Goal: Task Accomplishment & Management: Complete application form

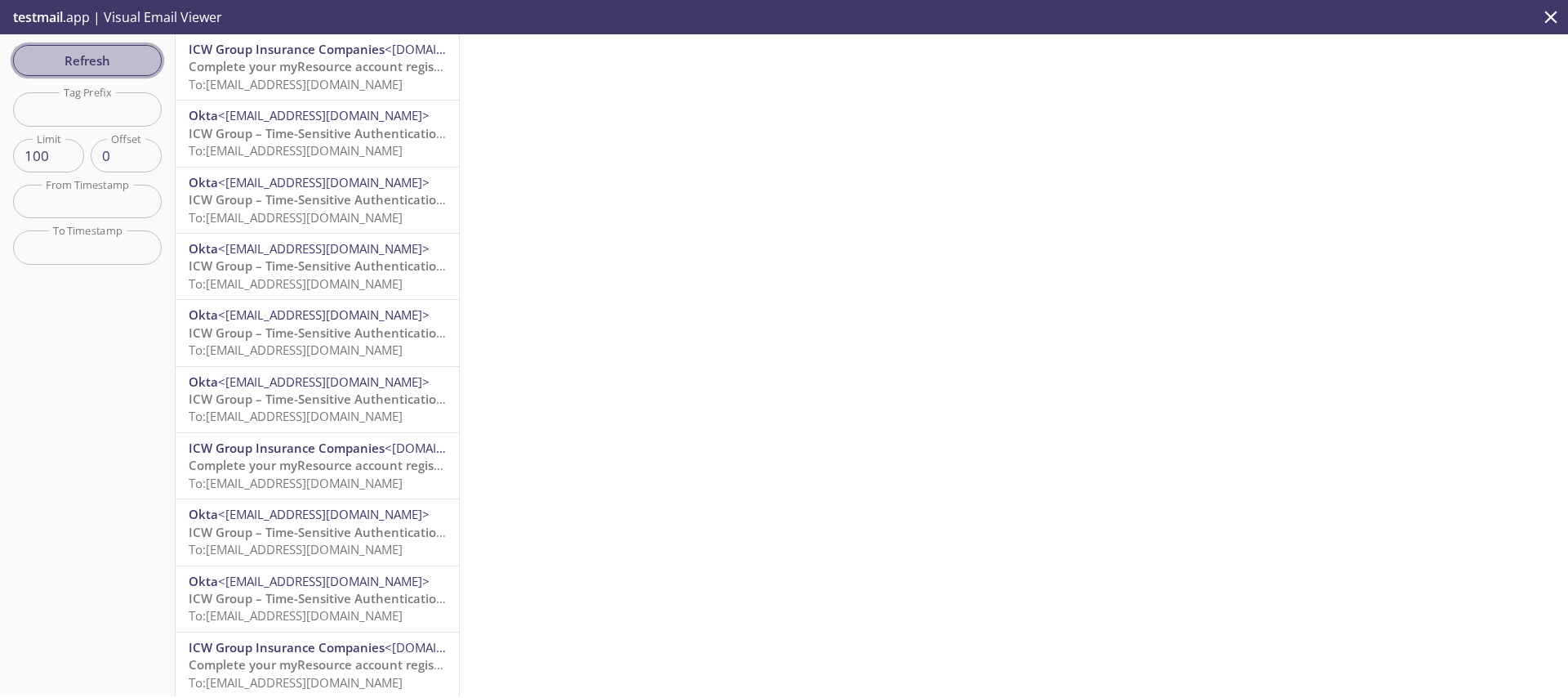
click at [112, 52] on span "Refresh" at bounding box center [88, 61] width 123 height 21
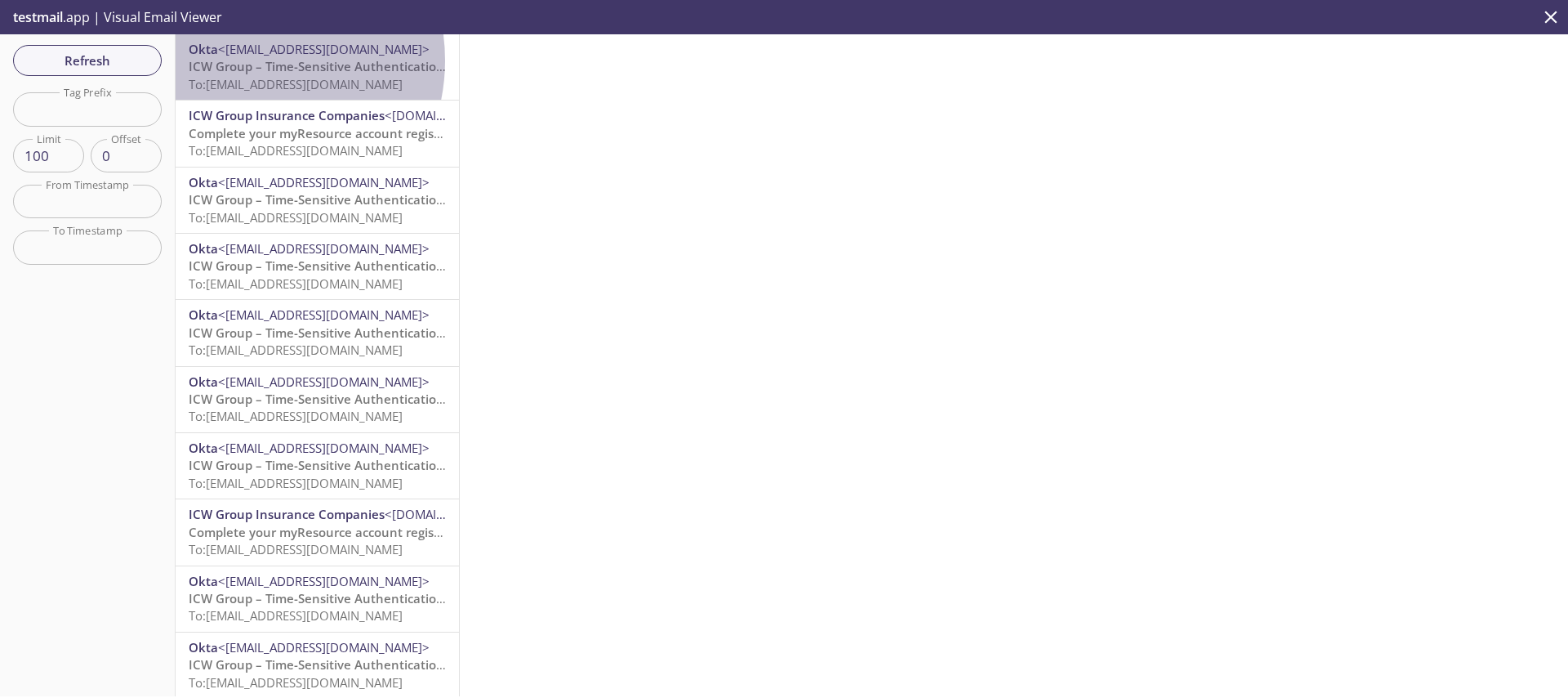
click at [245, 61] on span "ICW Group – Time-Sensitive Authentication Code" at bounding box center [334, 65] width 289 height 16
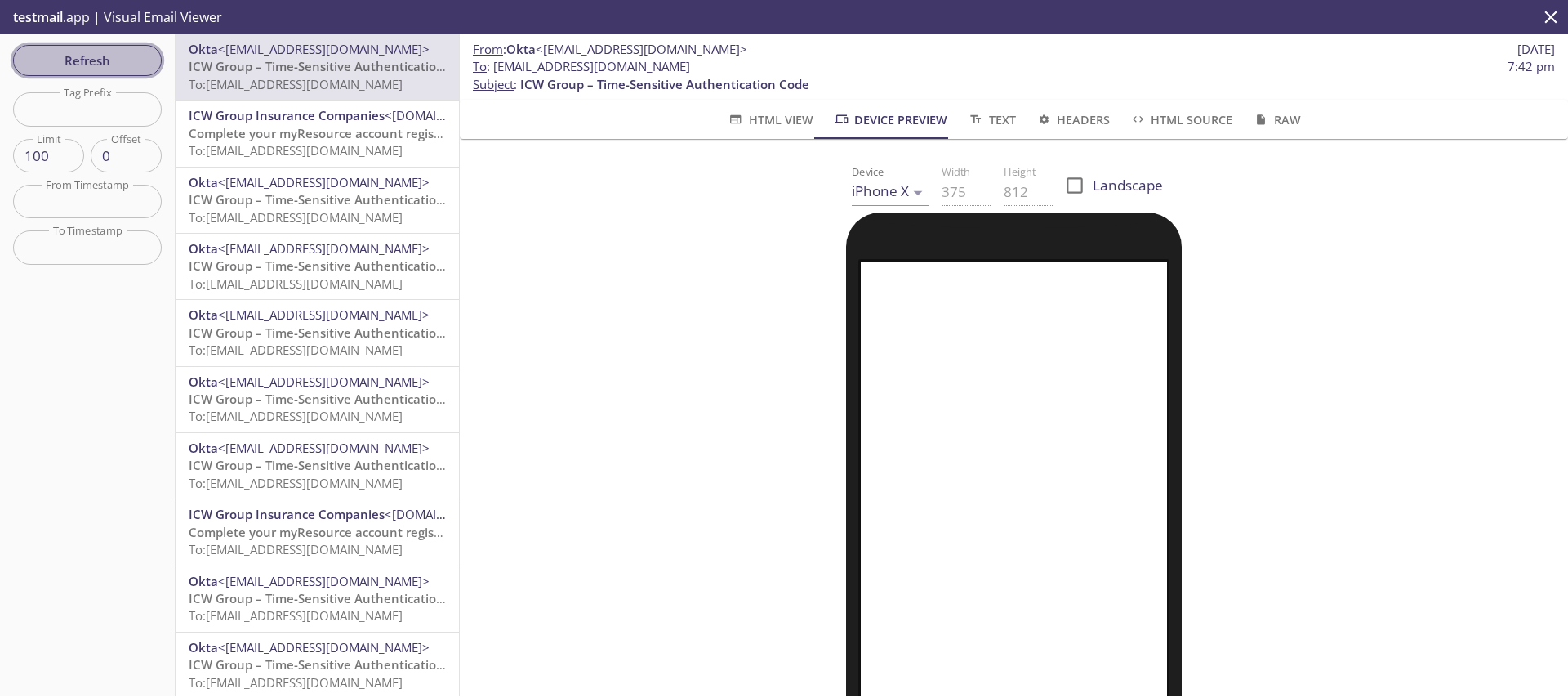
click at [74, 45] on button "Refresh" at bounding box center [87, 61] width 148 height 31
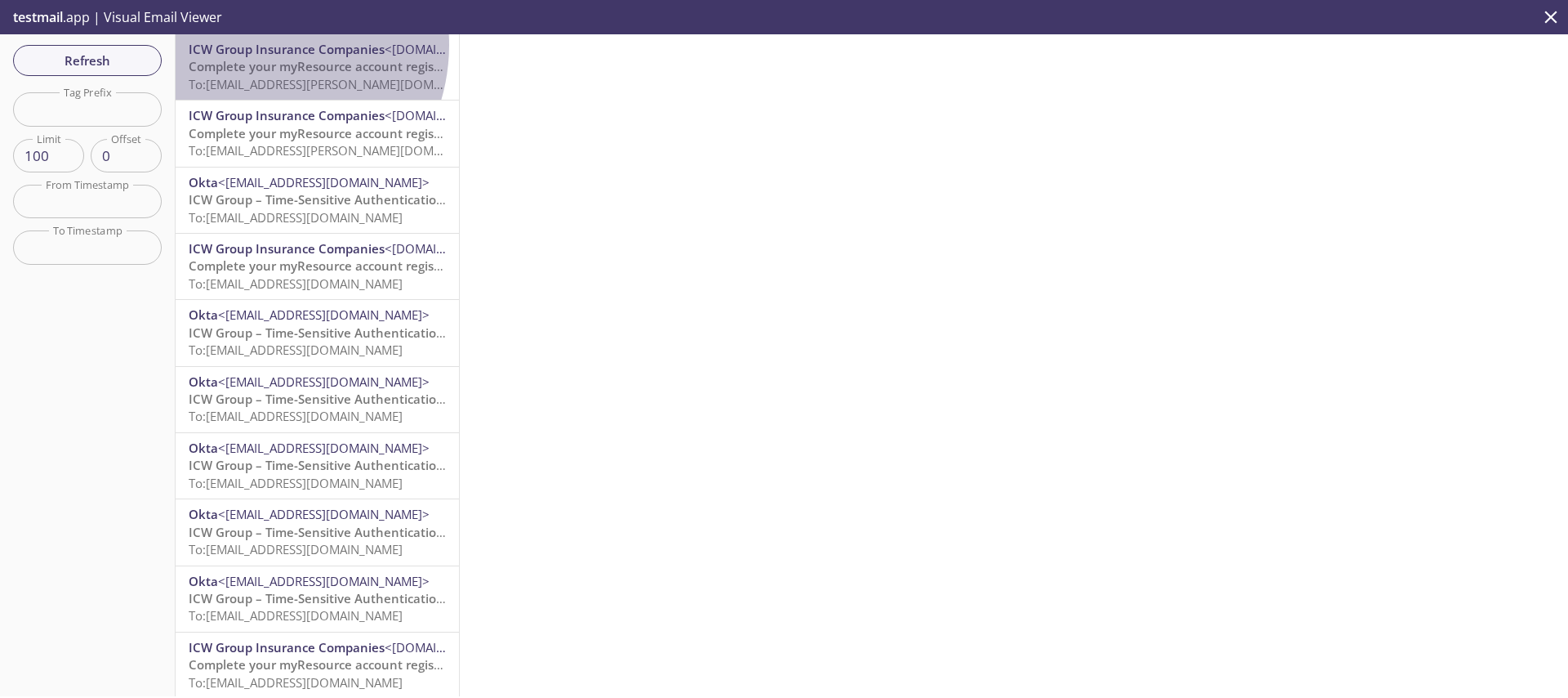
click at [255, 45] on span "ICW Group Insurance Companies" at bounding box center [286, 48] width 196 height 16
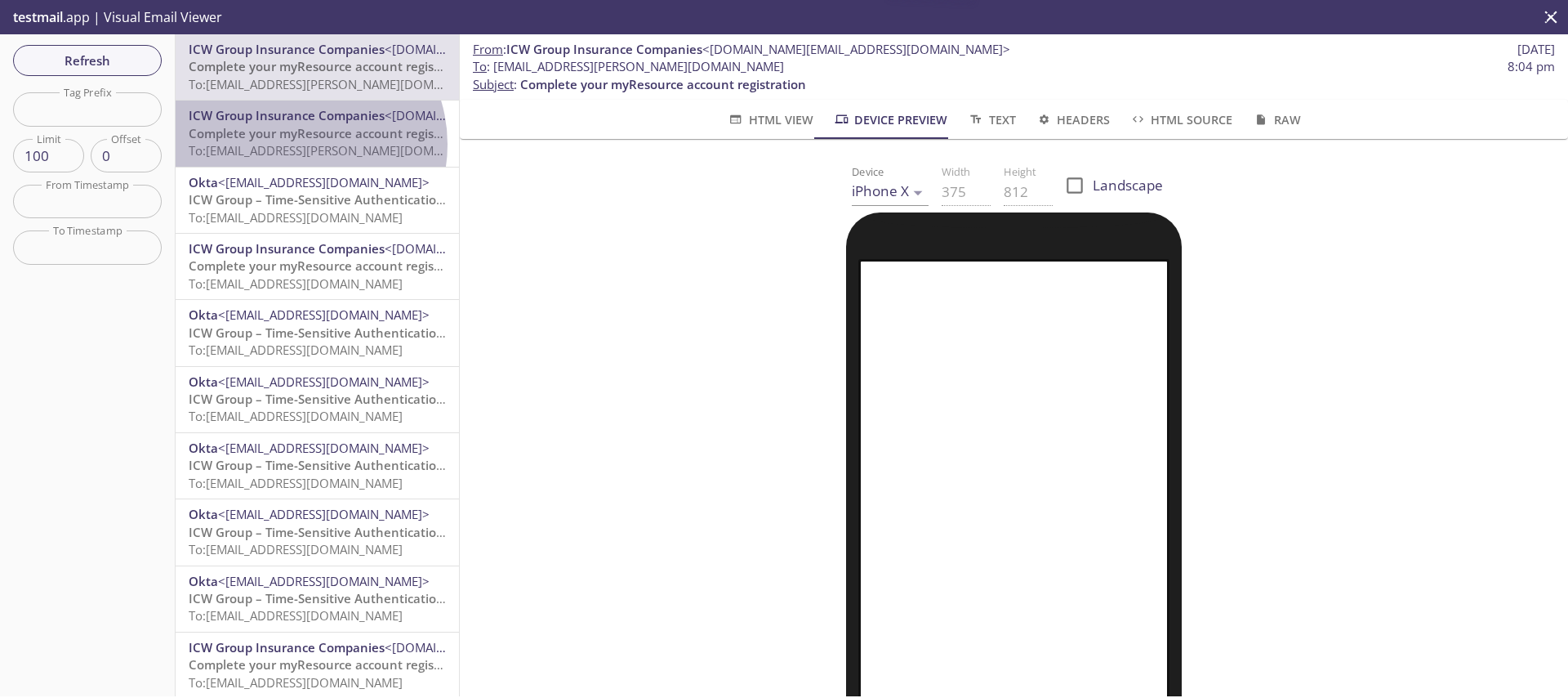
click at [299, 144] on span "To: [EMAIL_ADDRESS][PERSON_NAME][DOMAIN_NAME]" at bounding box center [343, 149] width 308 height 16
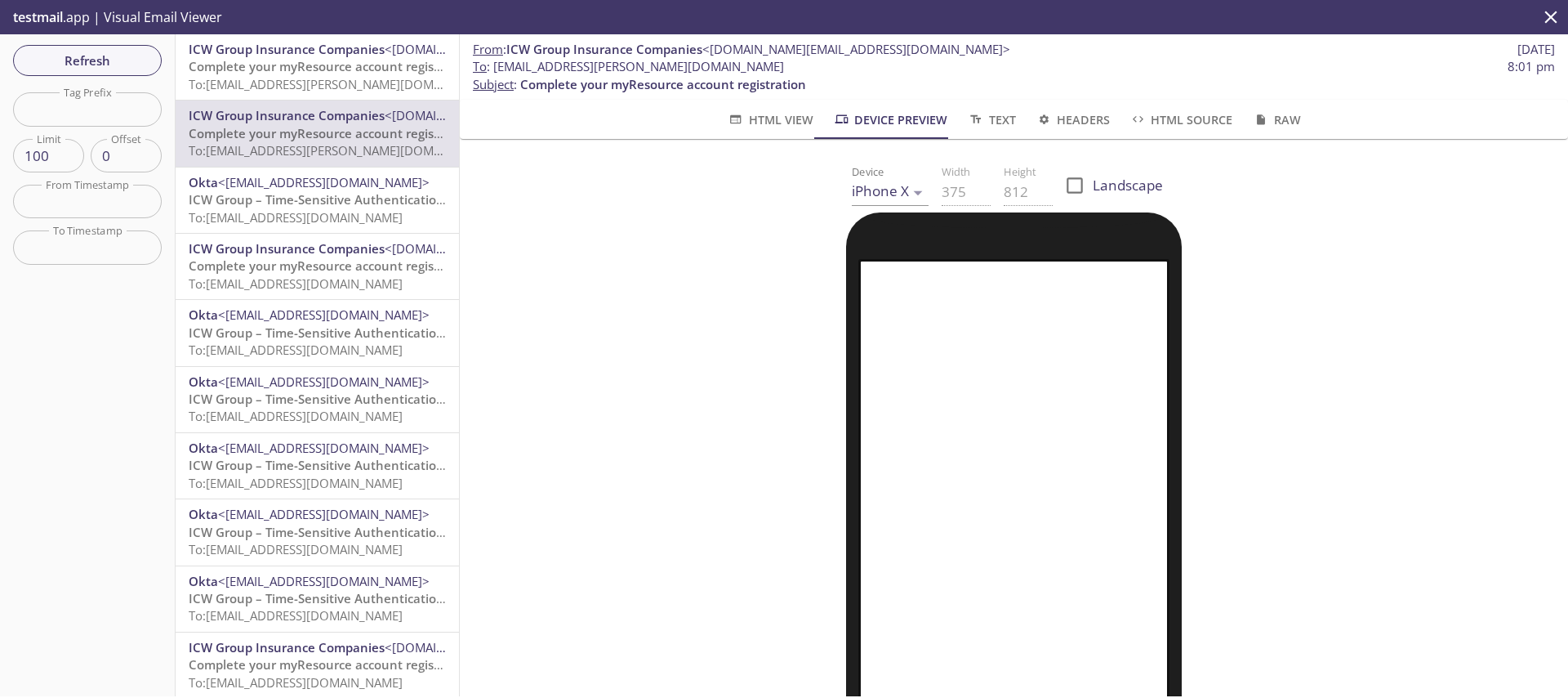
click at [875, 186] on body ".cls-1 { fill: #6d5ca8; } .cls-2 { fill: #3fc191; } .cls-3 { fill: #3b4752; } .…" at bounding box center [784, 349] width 1568 height 698
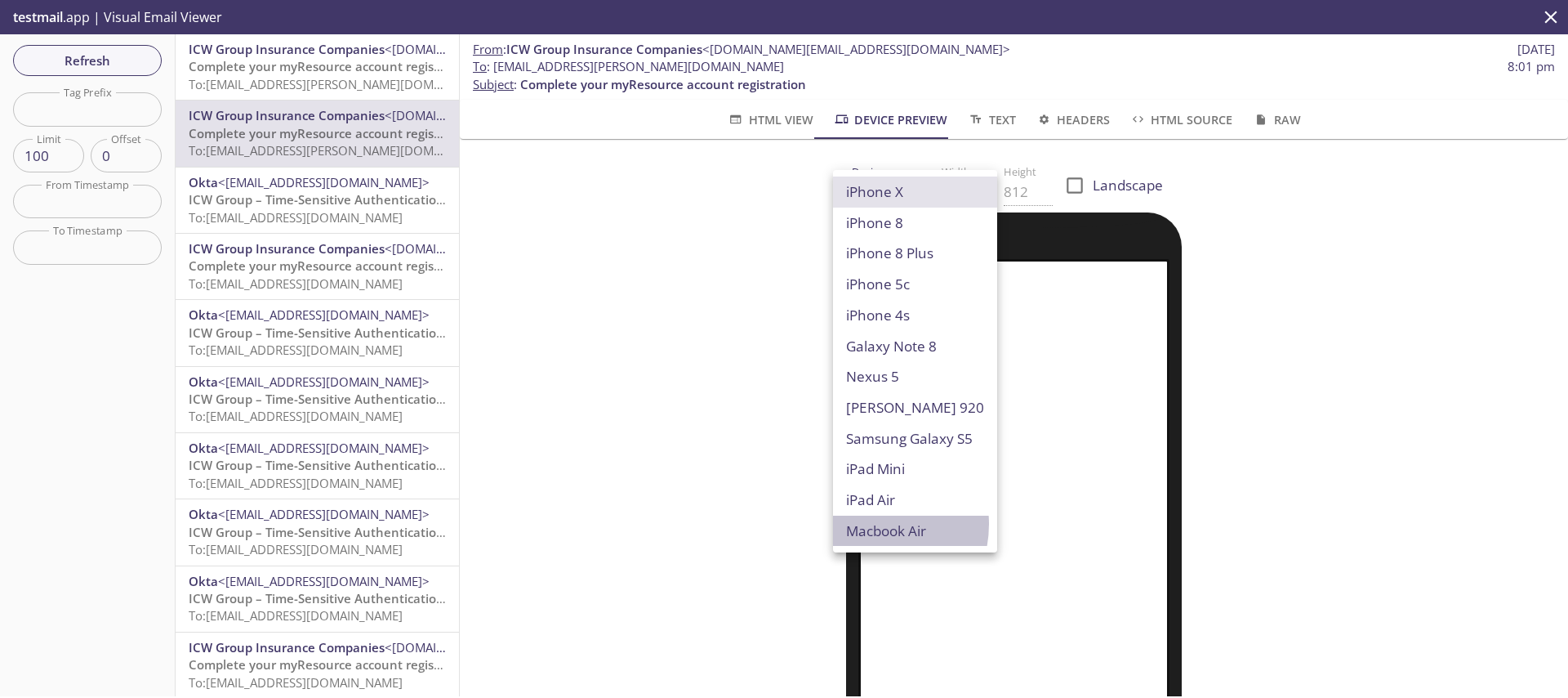
click at [866, 525] on li "Macbook Air" at bounding box center [915, 531] width 164 height 31
type input "Macbook Air"
type input "960"
type input "600"
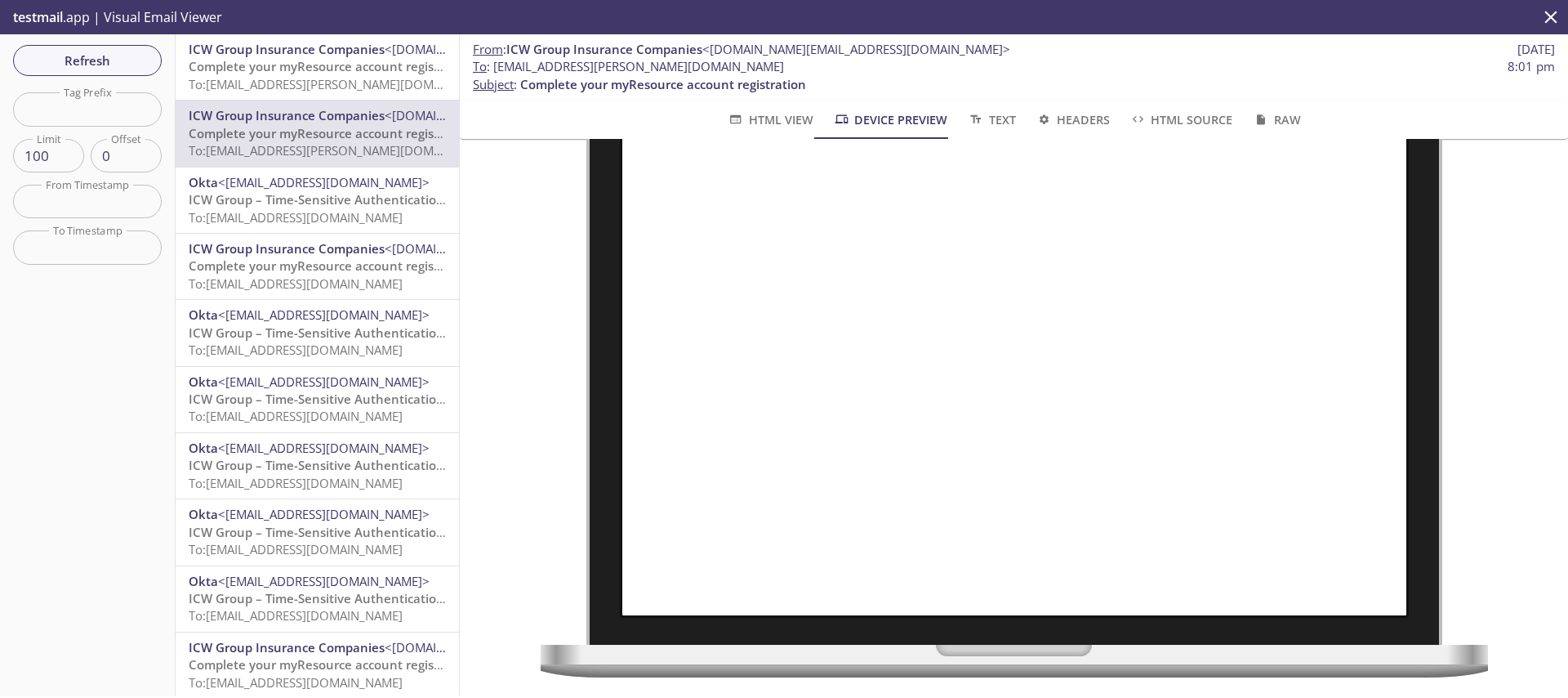
scroll to position [154, 0]
click at [37, 47] on button "Refresh" at bounding box center [87, 61] width 148 height 31
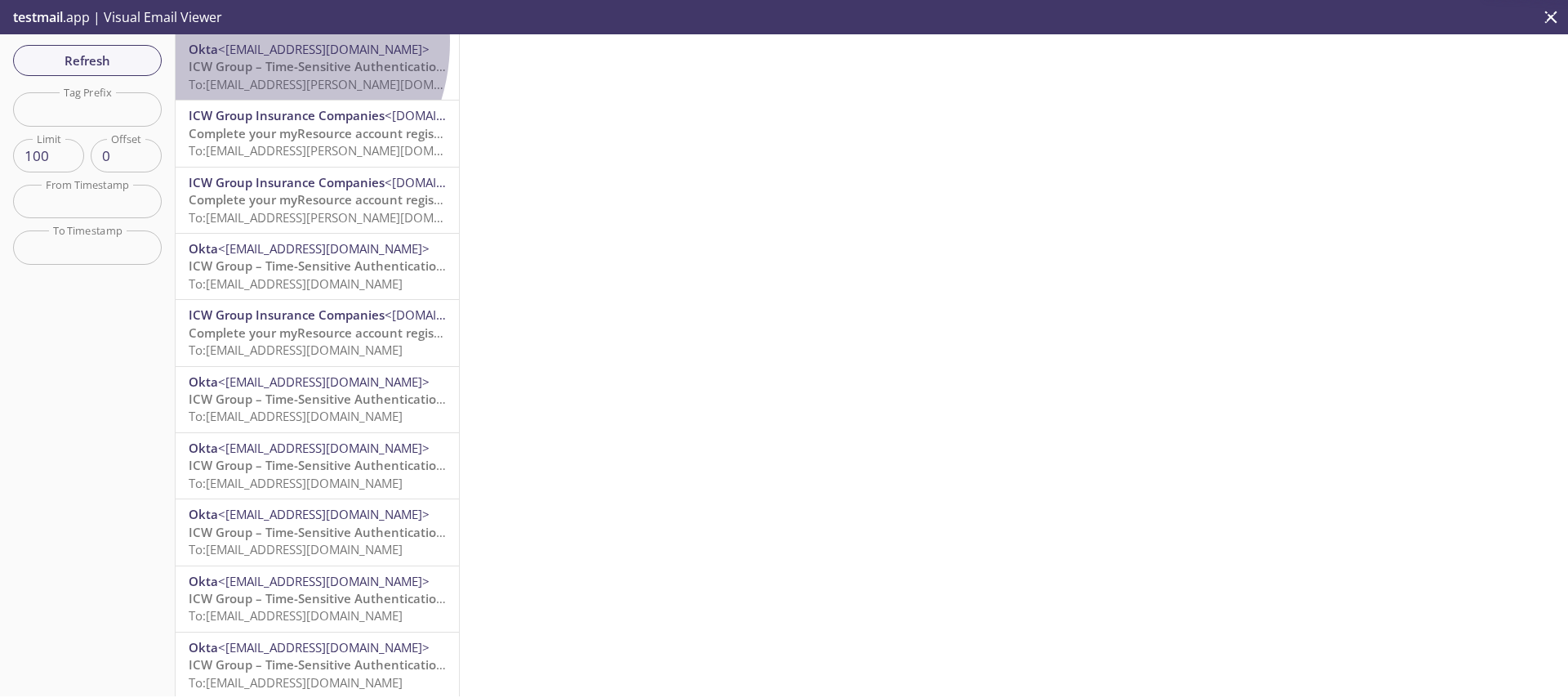
click at [250, 42] on span "<[EMAIL_ADDRESS][DOMAIN_NAME]>" at bounding box center [324, 48] width 212 height 16
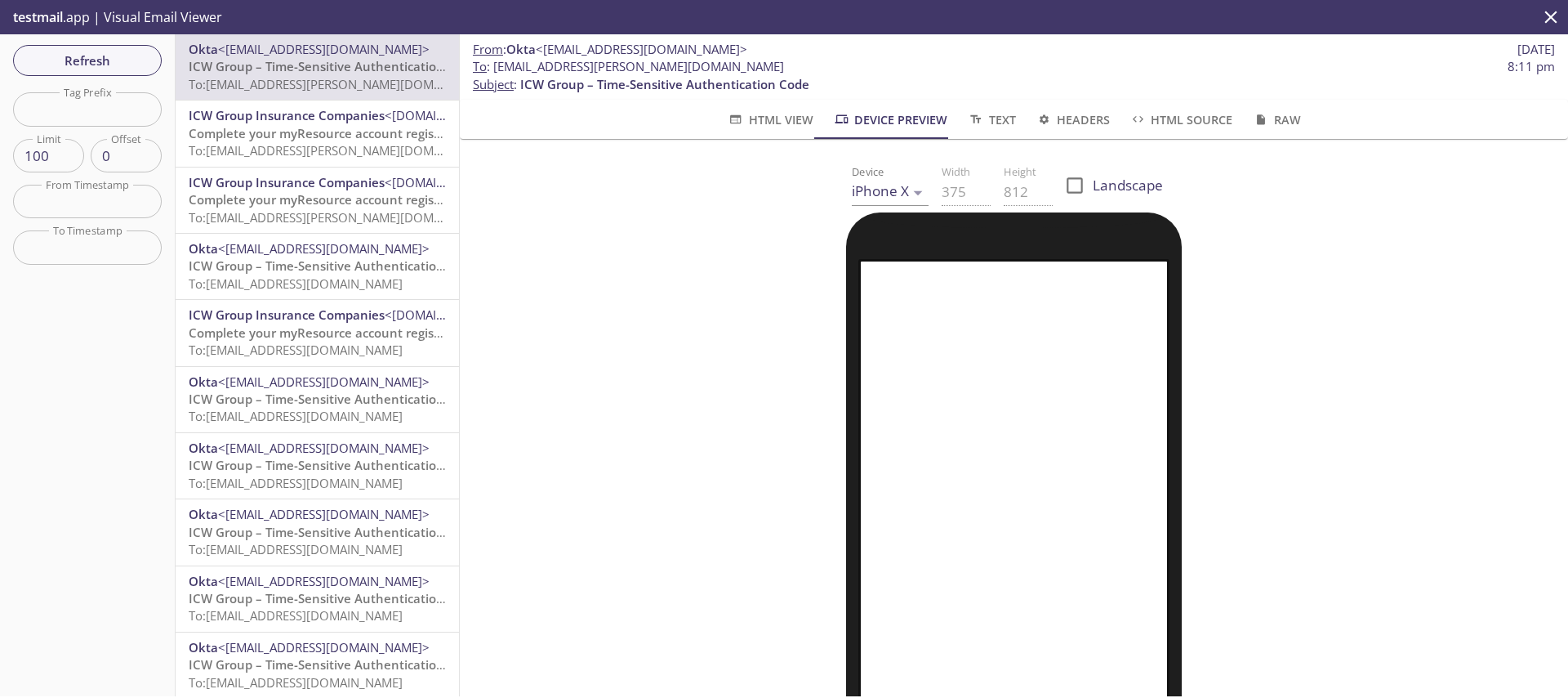
click at [76, 41] on div "Refresh Filters Tag Prefix Tag Prefix Limit 100 Limit Offset 0 Offset From Time…" at bounding box center [88, 365] width 176 height 662
click at [91, 65] on span "Refresh" at bounding box center [88, 61] width 123 height 21
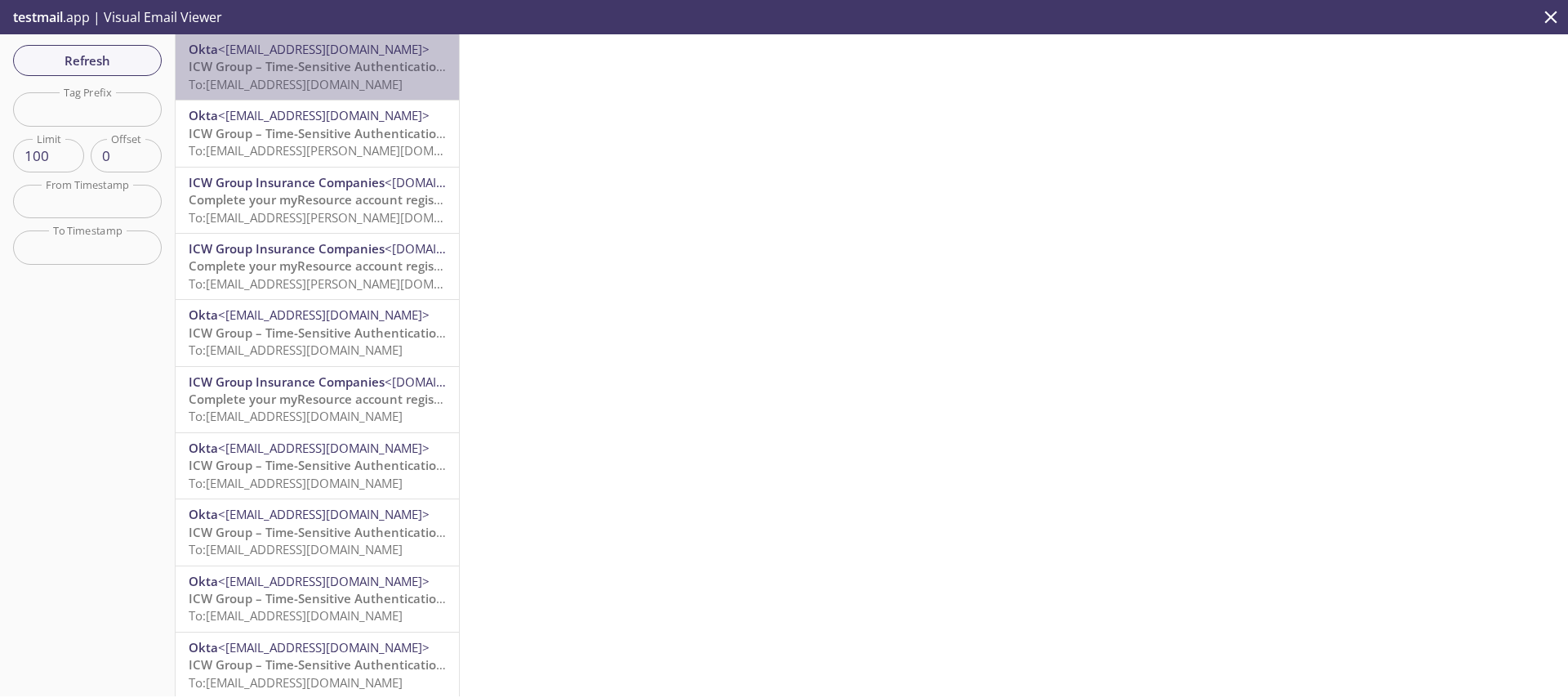
click at [352, 85] on span "To: [EMAIL_ADDRESS][DOMAIN_NAME]" at bounding box center [296, 83] width 214 height 16
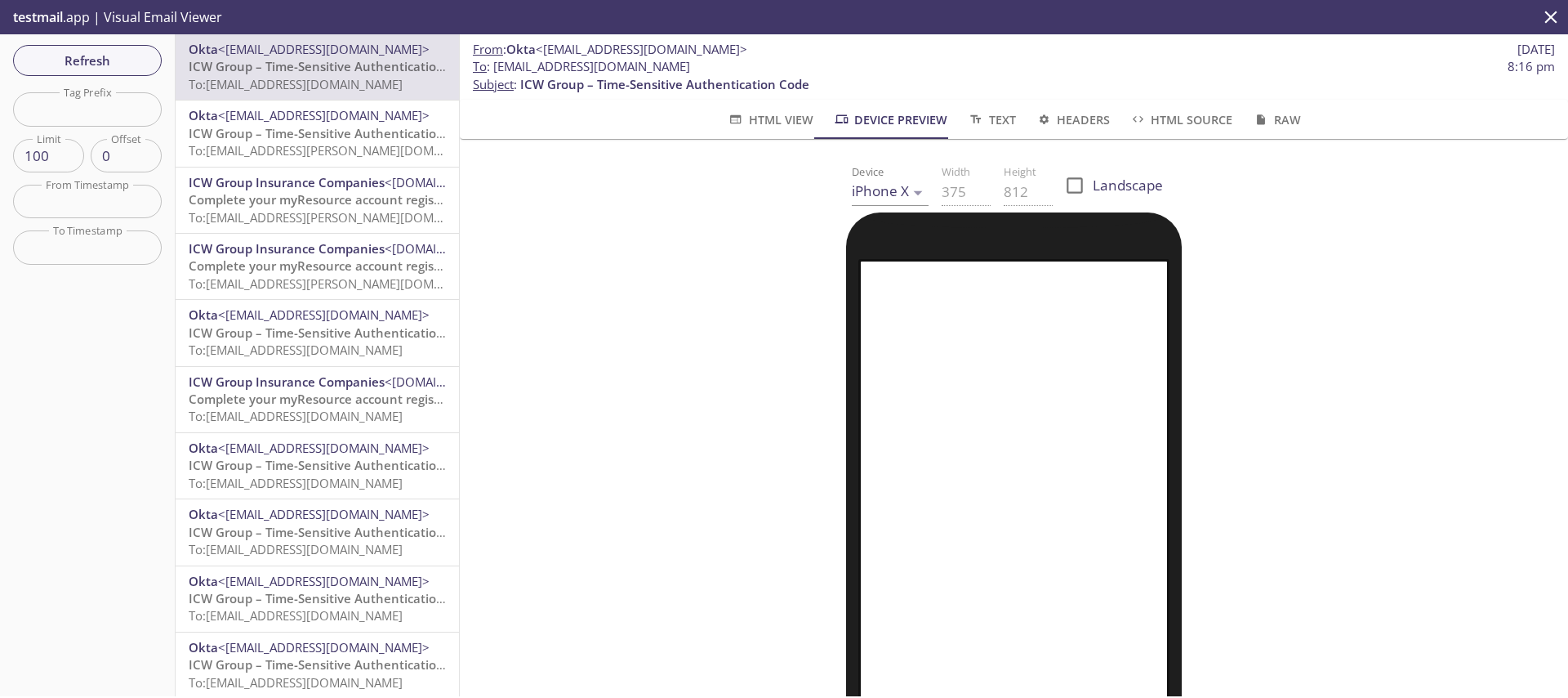
click at [246, 209] on span "To: [EMAIL_ADDRESS][PERSON_NAME][DOMAIN_NAME]" at bounding box center [343, 217] width 308 height 16
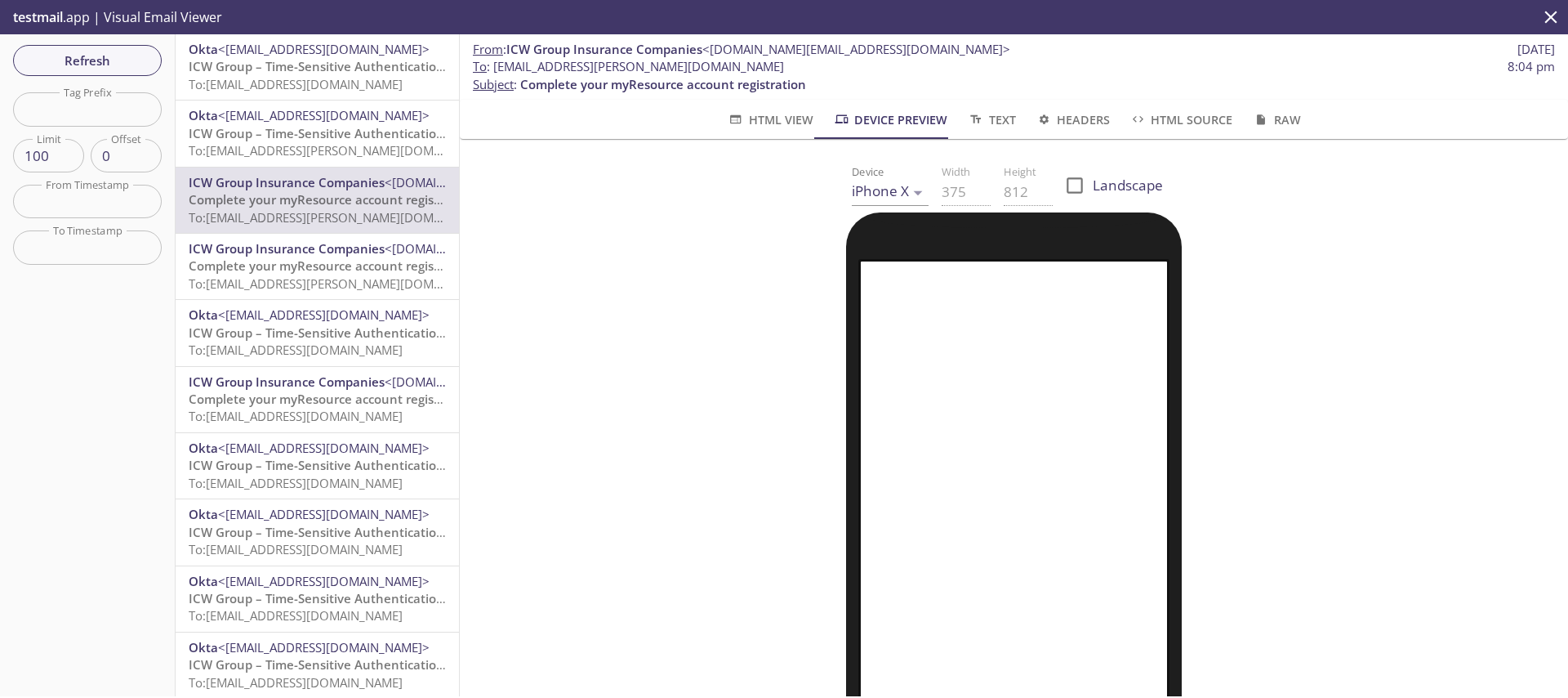
click at [876, 194] on body ".cls-1 { fill: #6d5ca8; } .cls-2 { fill: #3fc191; } .cls-3 { fill: #3b4752; } .…" at bounding box center [784, 349] width 1568 height 698
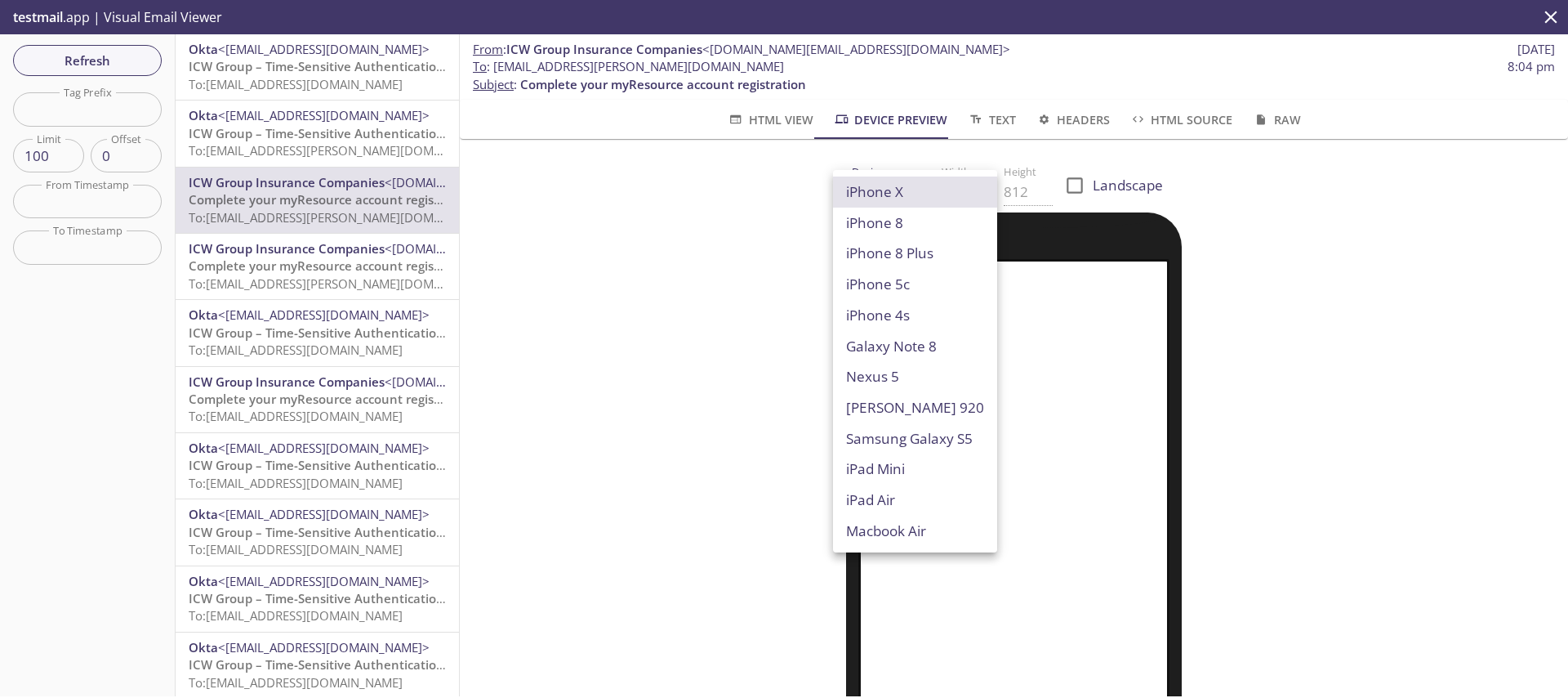
click at [863, 522] on li "Macbook Air" at bounding box center [915, 531] width 164 height 31
type input "Macbook Air"
type input "960"
type input "600"
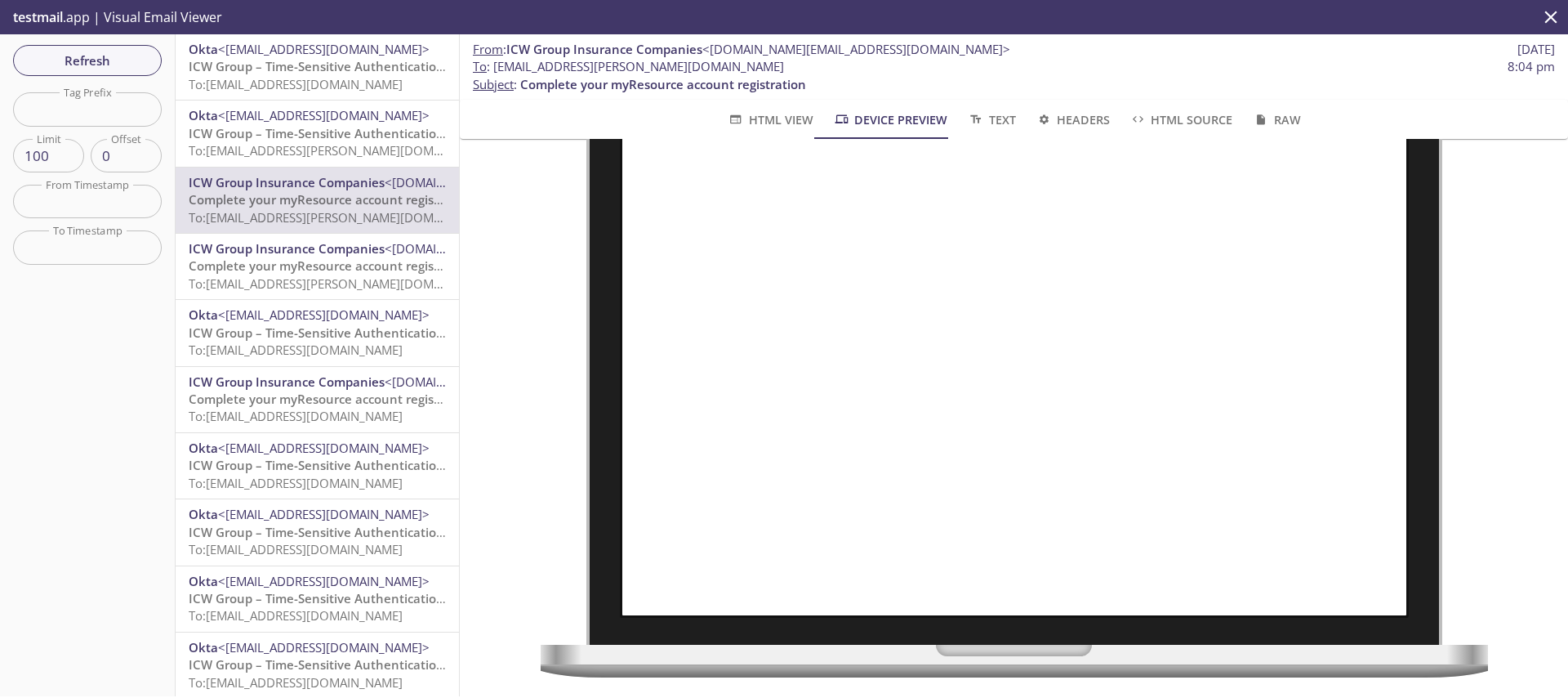
scroll to position [142, 0]
click at [110, 58] on span "Refresh" at bounding box center [88, 61] width 123 height 21
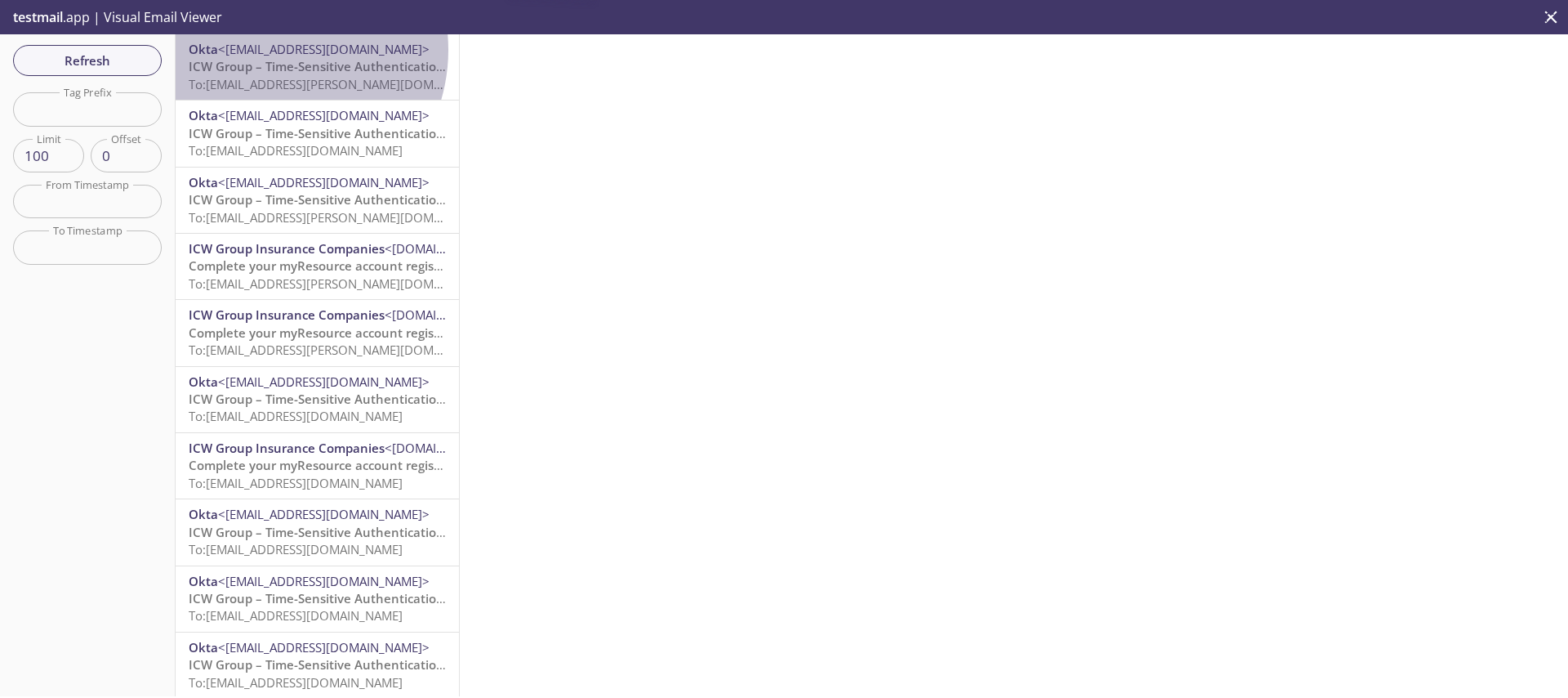
click at [270, 50] on span "<[EMAIL_ADDRESS][DOMAIN_NAME]>" at bounding box center [324, 48] width 212 height 16
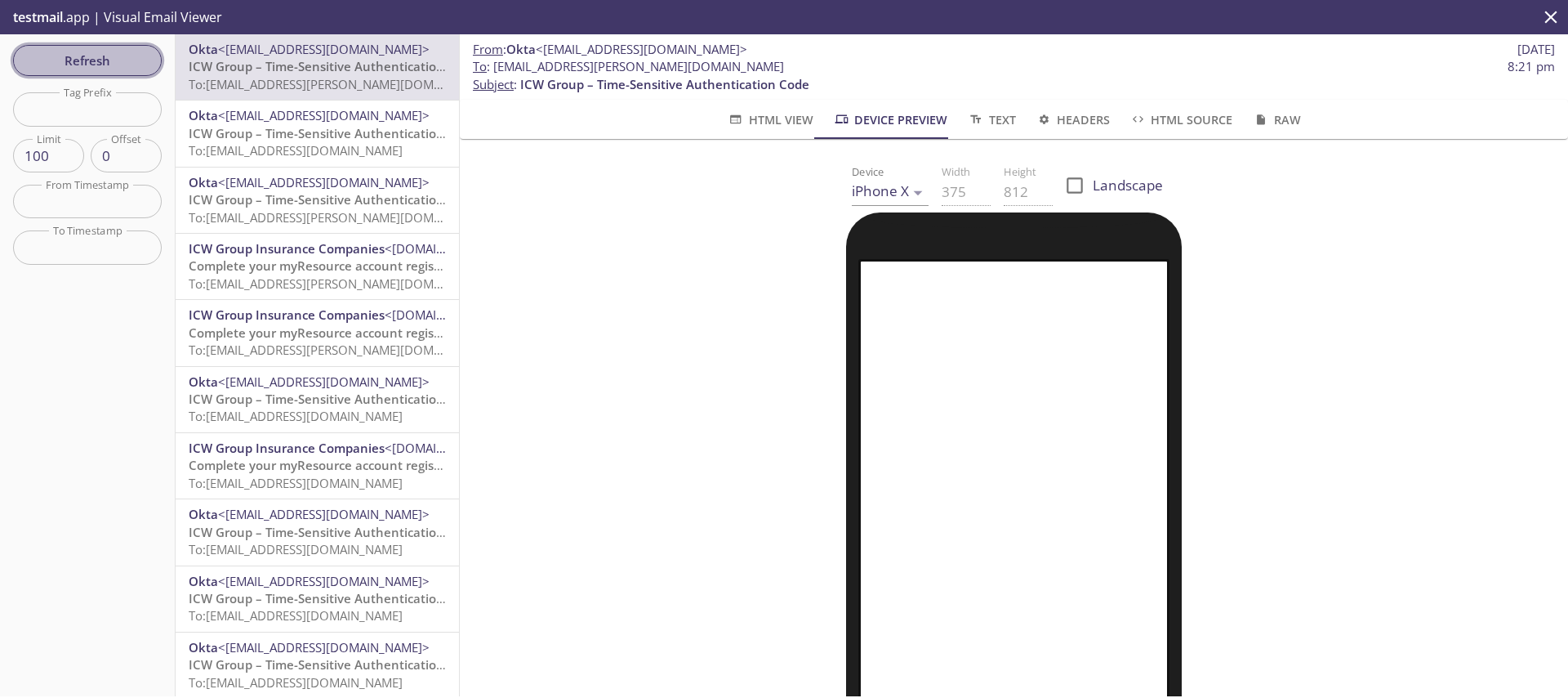
click at [87, 53] on span "Refresh" at bounding box center [88, 61] width 123 height 21
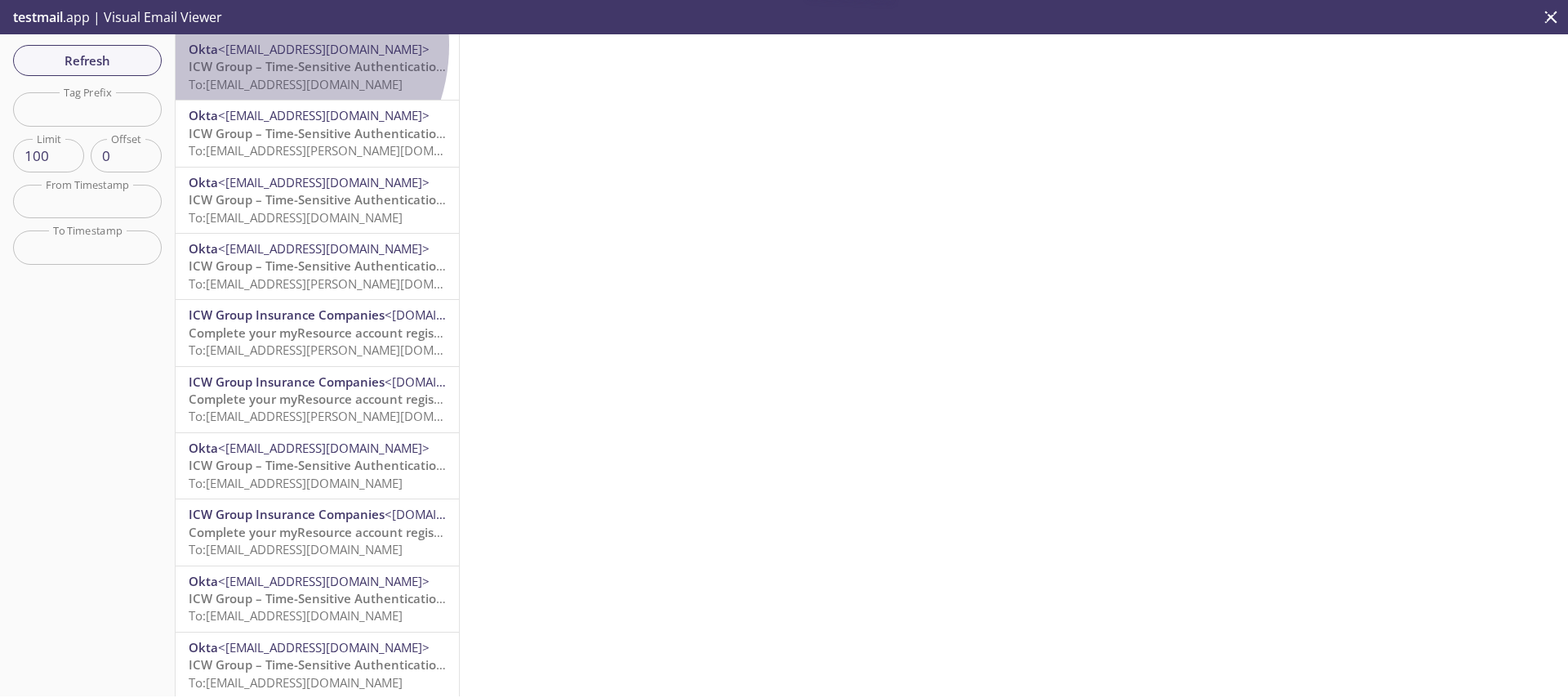
click at [265, 45] on span "<[EMAIL_ADDRESS][DOMAIN_NAME]>" at bounding box center [324, 48] width 212 height 16
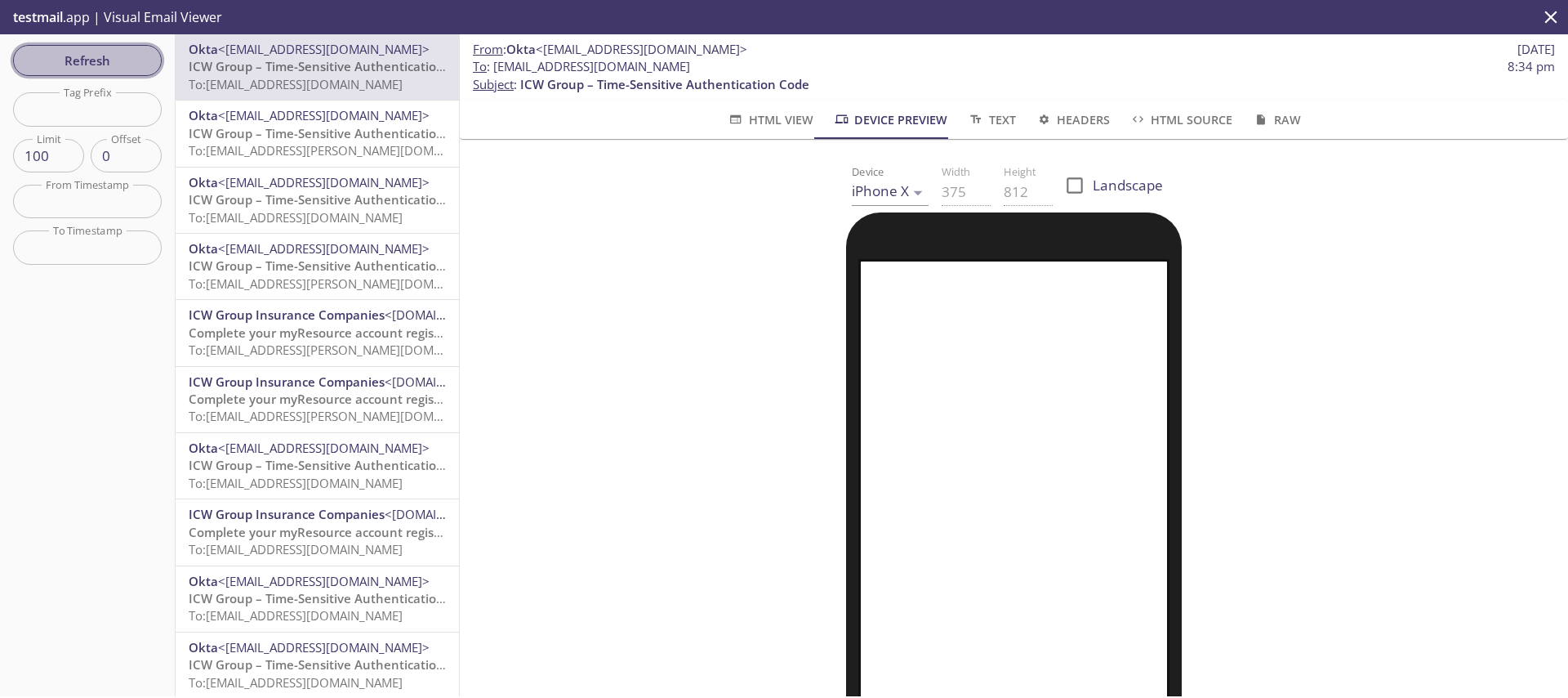
click at [76, 70] on span "Refresh" at bounding box center [88, 61] width 123 height 21
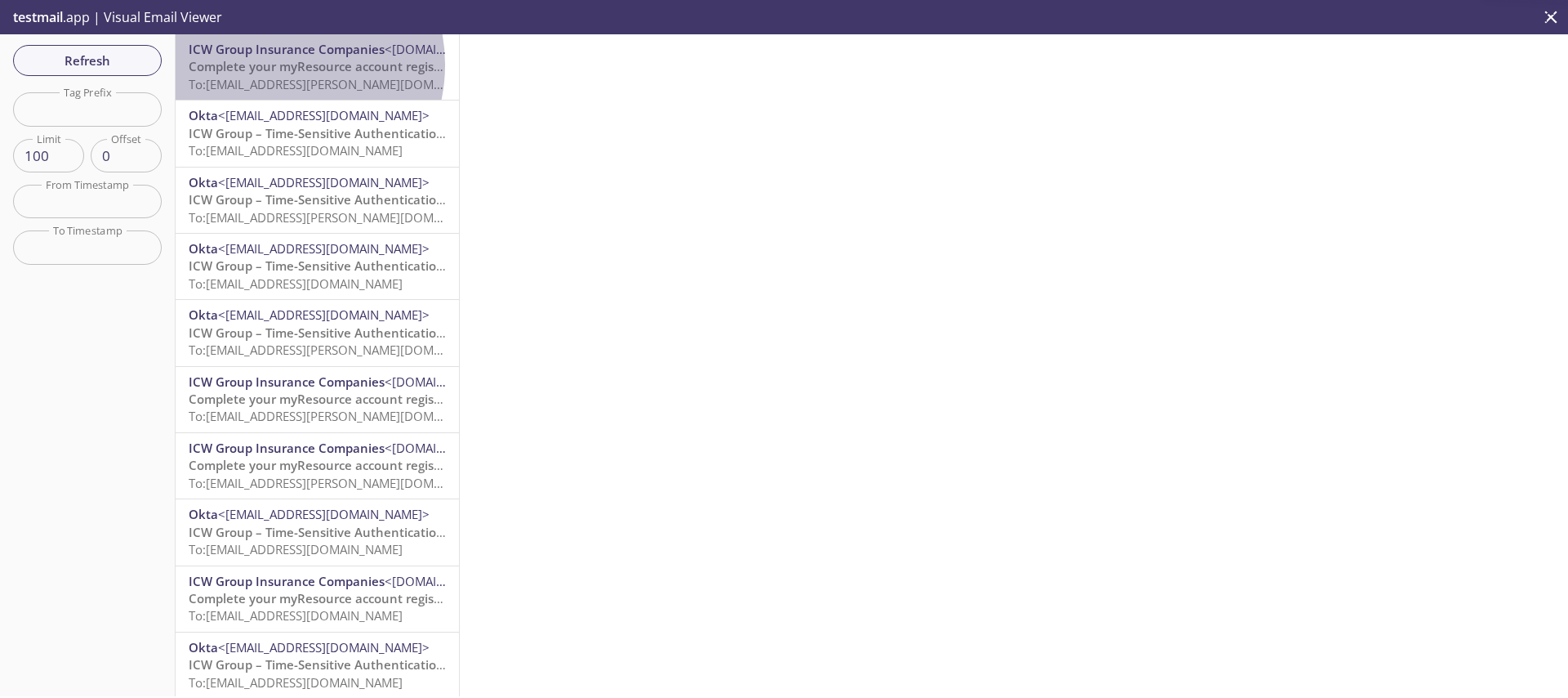
click at [274, 64] on span "Complete your myResource account registration" at bounding box center [332, 65] width 285 height 16
